Goal: Information Seeking & Learning: Learn about a topic

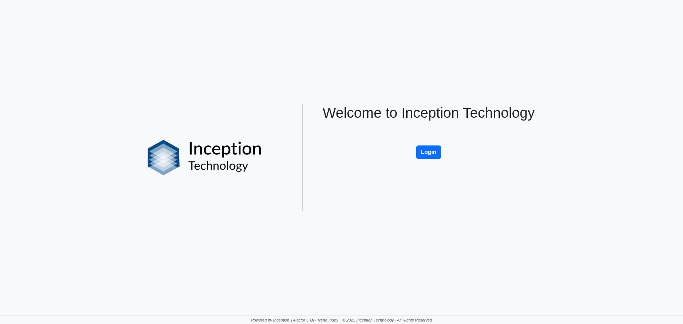
click at [415, 150] on div "Welcome to Inception Technology Login" at bounding box center [428, 157] width 235 height 107
click at [452, 156] on div "Welcome to Inception Technology Login" at bounding box center [428, 157] width 235 height 107
click at [428, 152] on button "Login" at bounding box center [428, 153] width 25 height 14
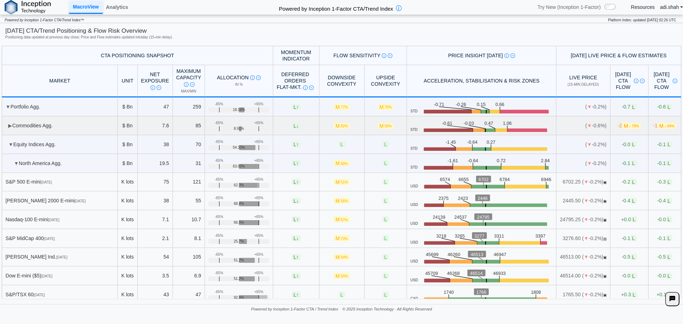
click at [17, 126] on td "▶ Commodities Agg." at bounding box center [60, 125] width 116 height 19
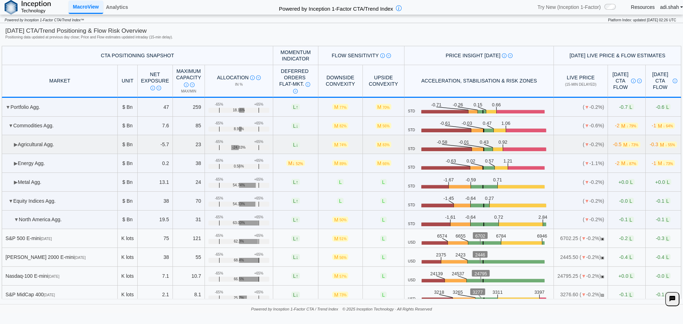
click at [20, 139] on td "▶ Agricultural Agg." at bounding box center [60, 144] width 116 height 19
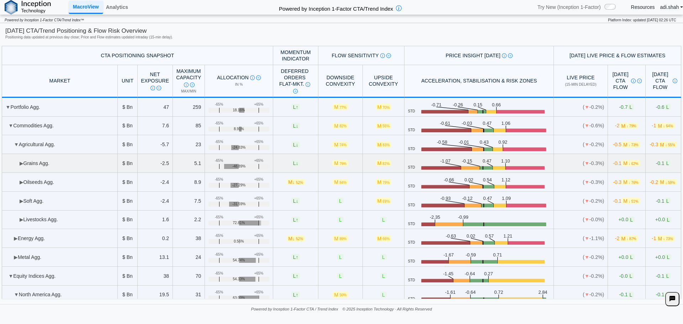
click at [50, 164] on td "▶ Grains Agg." at bounding box center [60, 163] width 116 height 19
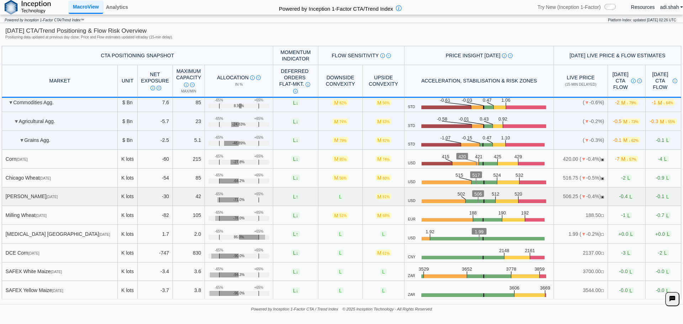
scroll to position [36, 0]
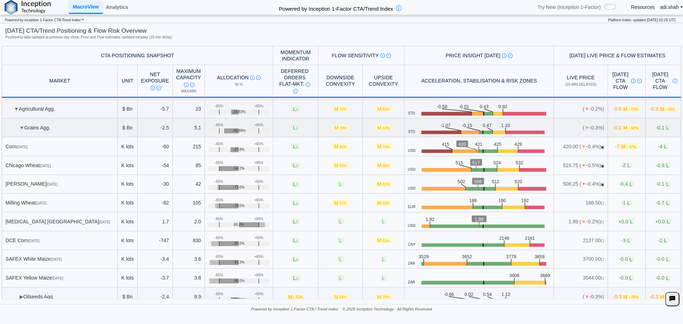
click at [18, 131] on td "▼ Grains Agg." at bounding box center [60, 128] width 116 height 19
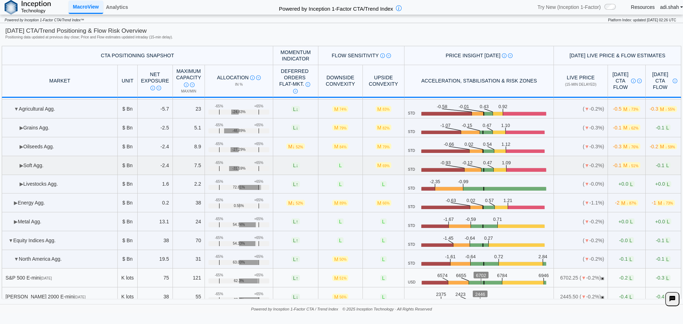
click at [30, 162] on td "▶ Soft Agg." at bounding box center [60, 165] width 116 height 19
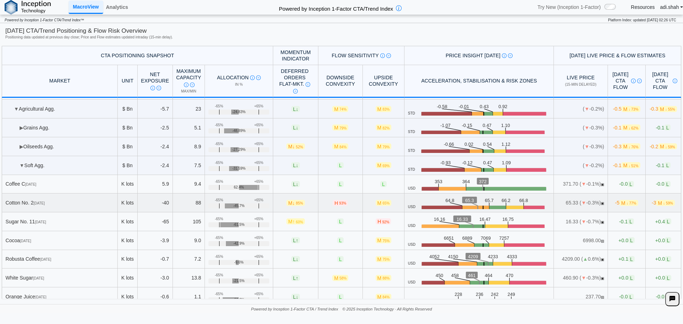
click at [247, 204] on div "-45.7%" at bounding box center [239, 206] width 61 height 5
click at [569, 203] on td "65.33 ( ▼ -0.3%) ▣" at bounding box center [581, 203] width 54 height 19
click at [107, 5] on link "Analytics" at bounding box center [117, 7] width 28 height 12
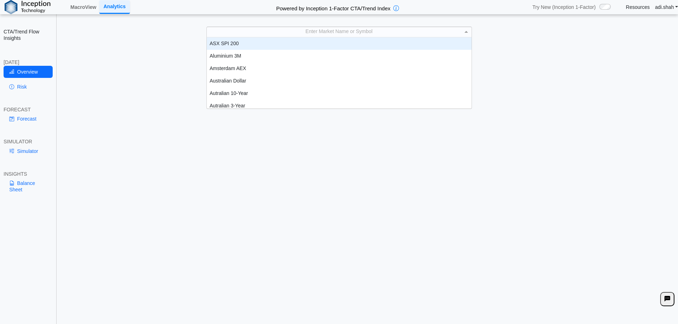
click at [295, 33] on div "Enter Market Name or Symbol" at bounding box center [339, 32] width 265 height 10
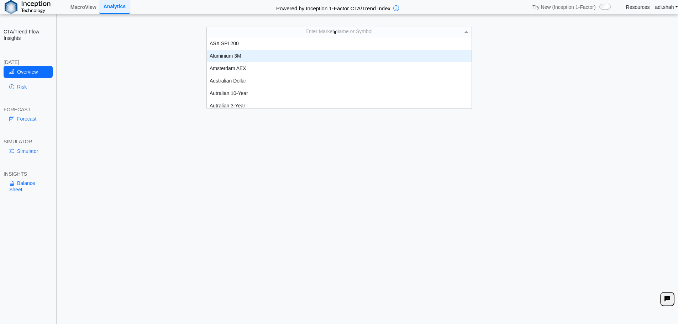
type input "**"
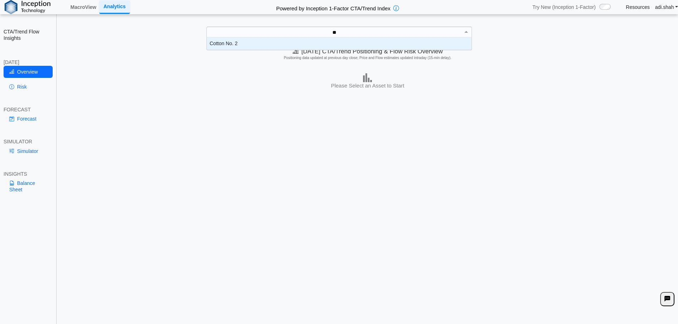
scroll to position [7, 259]
click at [288, 45] on div "Cotton No. 2" at bounding box center [339, 43] width 265 height 12
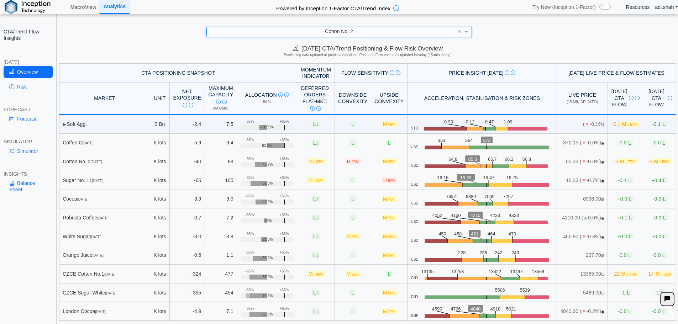
scroll to position [3, 0]
click at [33, 84] on link "Risk" at bounding box center [28, 87] width 49 height 12
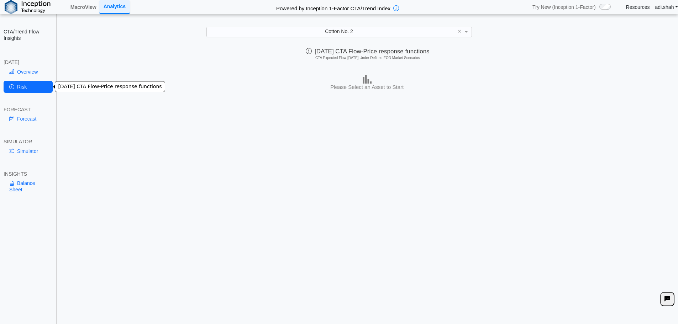
scroll to position [0, 0]
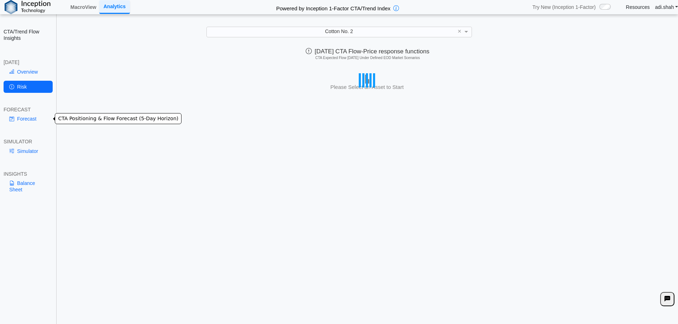
click at [20, 118] on link "Forecast" at bounding box center [28, 119] width 49 height 12
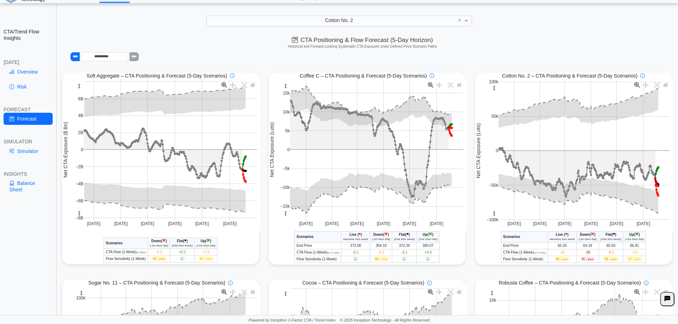
click at [51, 82] on link "Risk" at bounding box center [28, 87] width 49 height 12
